Goal: Task Accomplishment & Management: Manage account settings

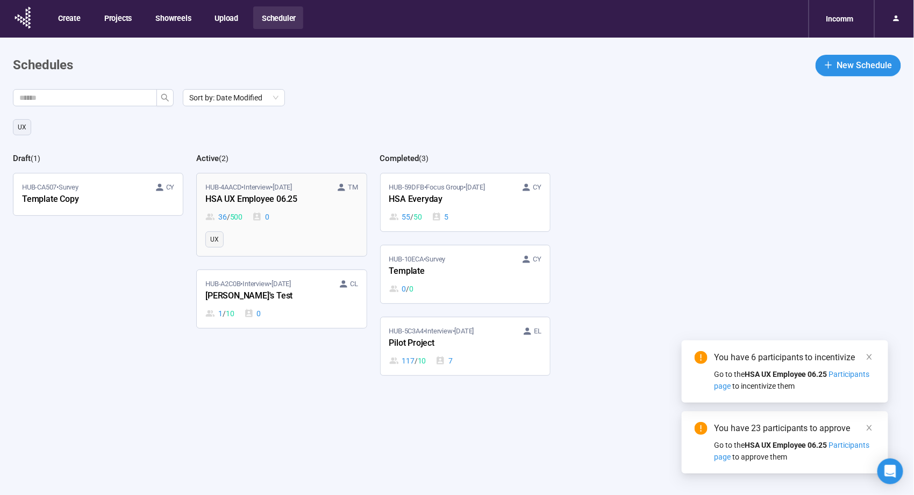
click at [274, 205] on div "HSA UX Employee 06.25" at bounding box center [264, 200] width 118 height 14
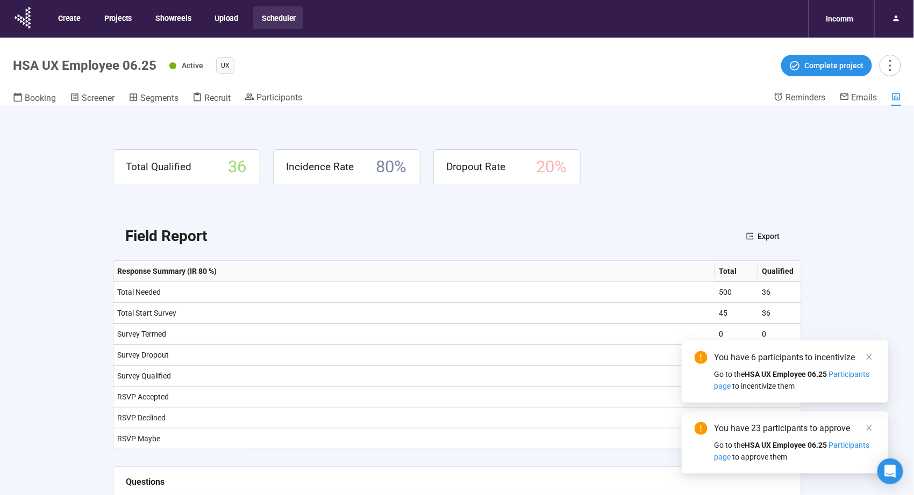
drag, startPoint x: 864, startPoint y: 353, endPoint x: 899, endPoint y: 358, distance: 35.3
click at [864, 358] on link at bounding box center [869, 357] width 12 height 12
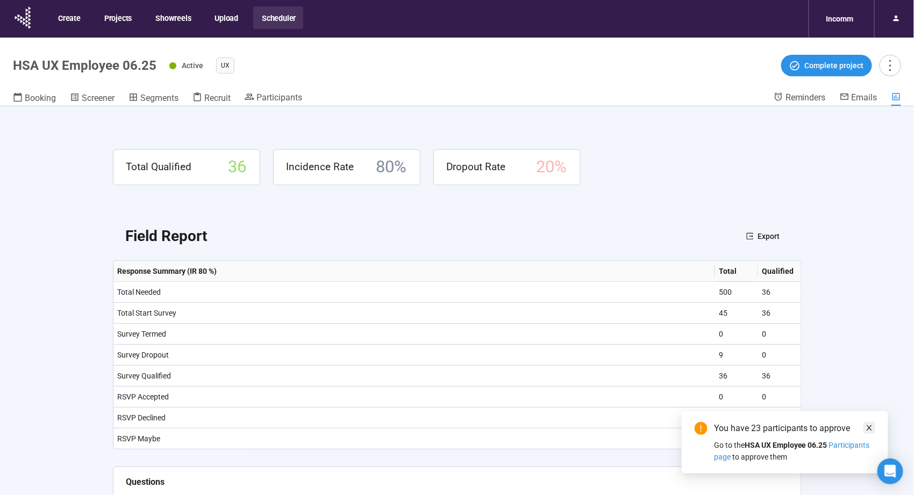
click at [873, 423] on span at bounding box center [869, 428] width 8 height 12
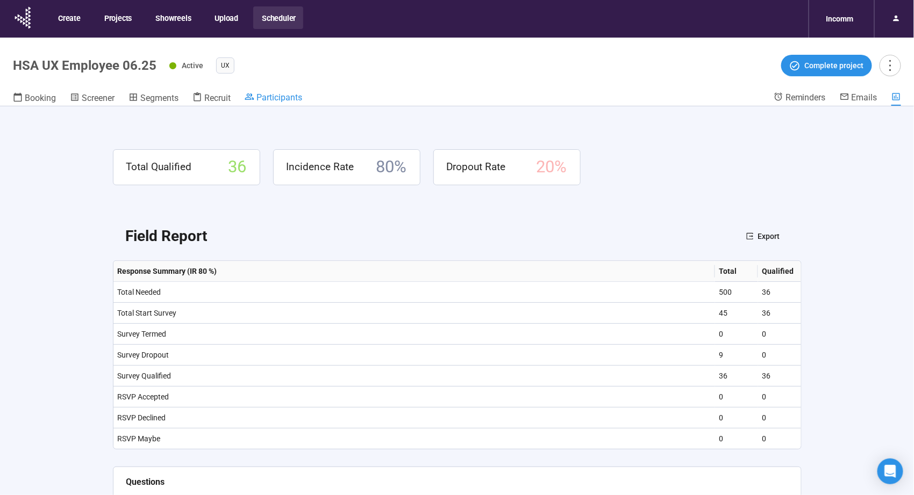
click at [278, 96] on span "Participants" at bounding box center [279, 97] width 46 height 10
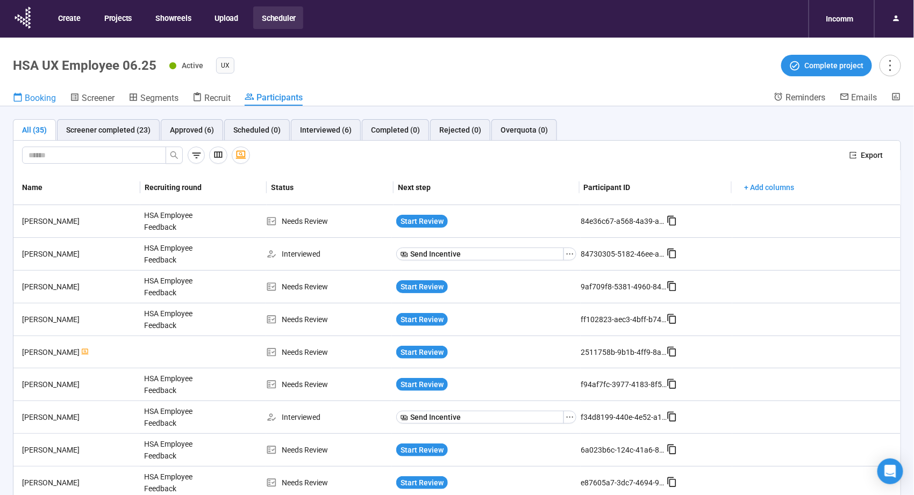
click at [22, 96] on icon at bounding box center [18, 97] width 10 height 10
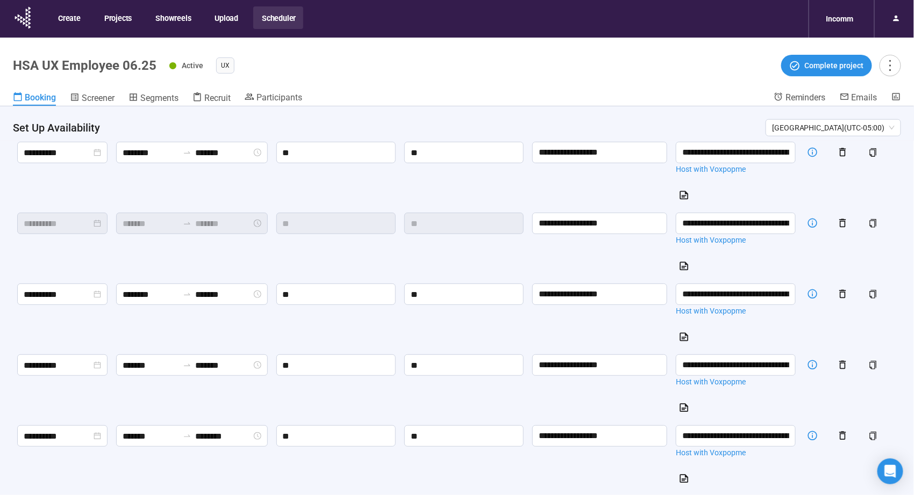
scroll to position [143, 0]
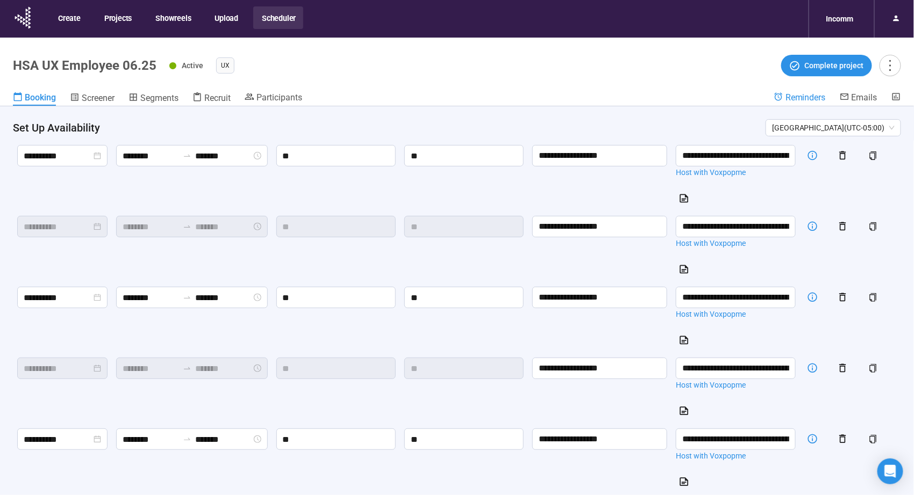
click at [809, 94] on span "Reminders" at bounding box center [805, 97] width 40 height 10
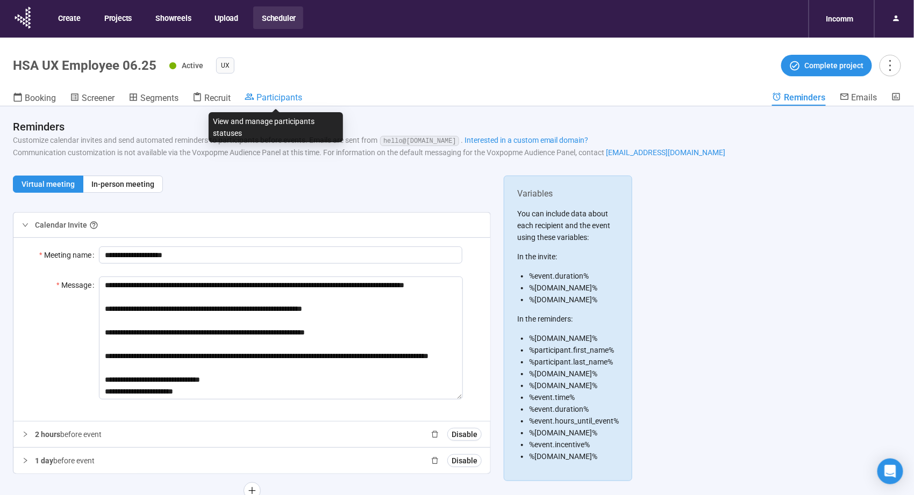
click at [284, 99] on span "Participants" at bounding box center [279, 97] width 46 height 10
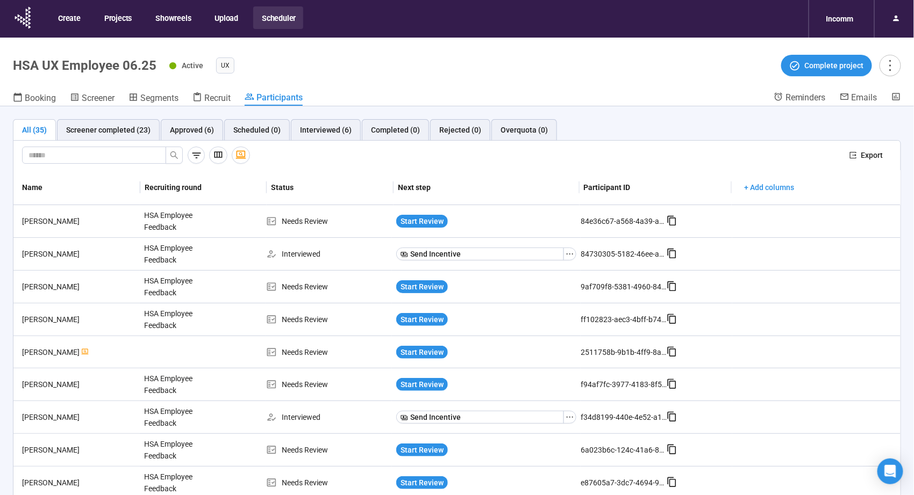
scroll to position [71, 0]
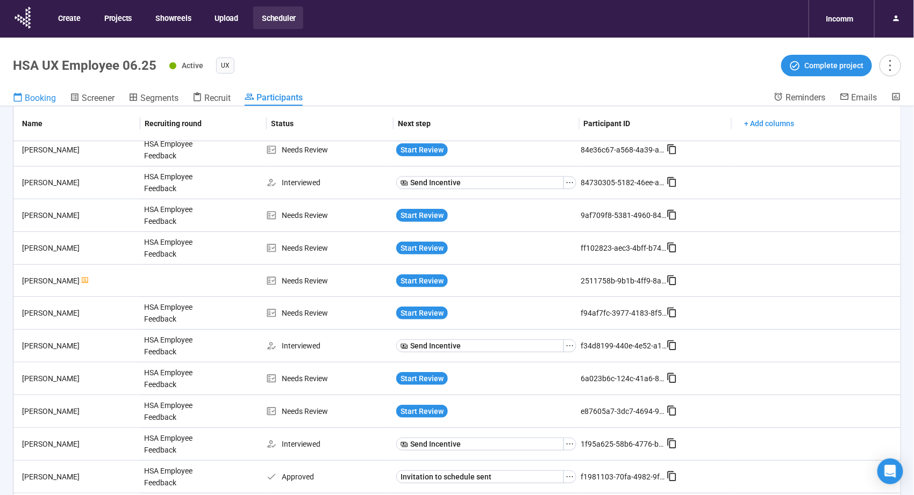
click at [38, 95] on span "Booking" at bounding box center [40, 98] width 31 height 10
